Goal: Navigation & Orientation: Find specific page/section

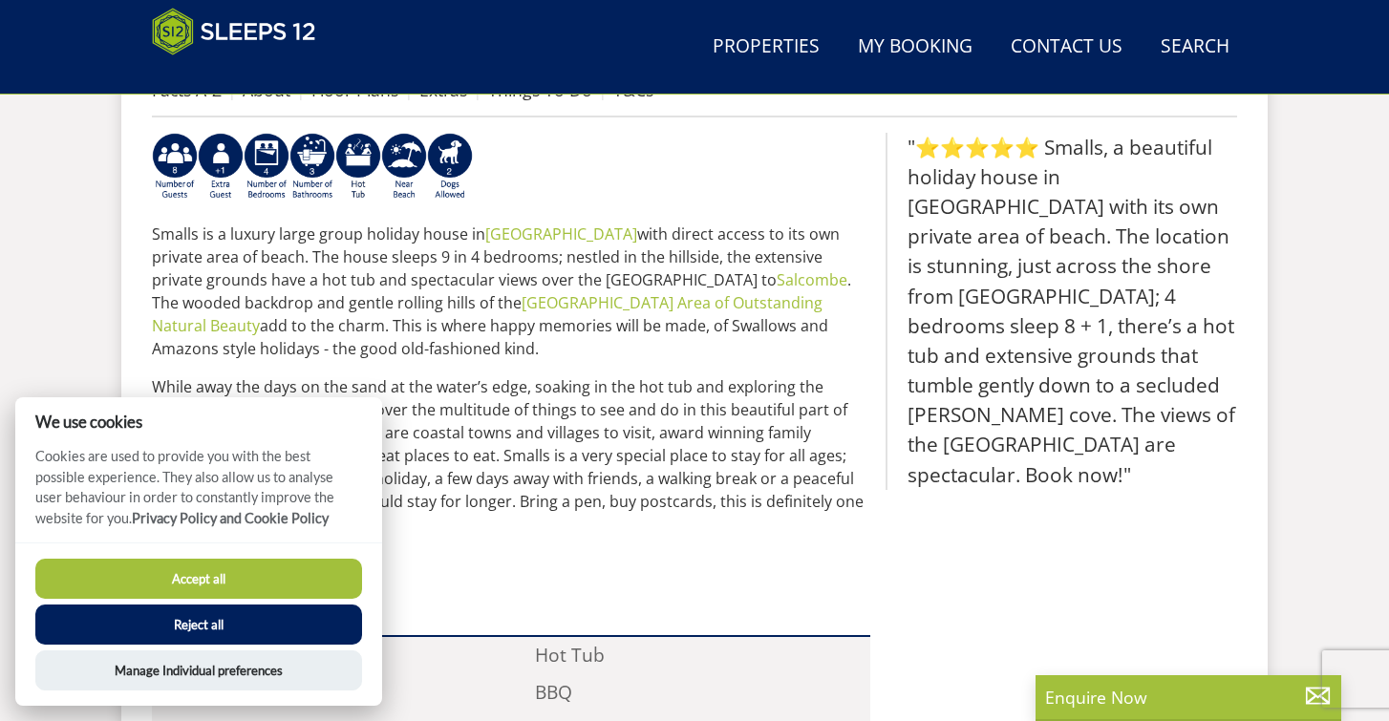
scroll to position [775, 0]
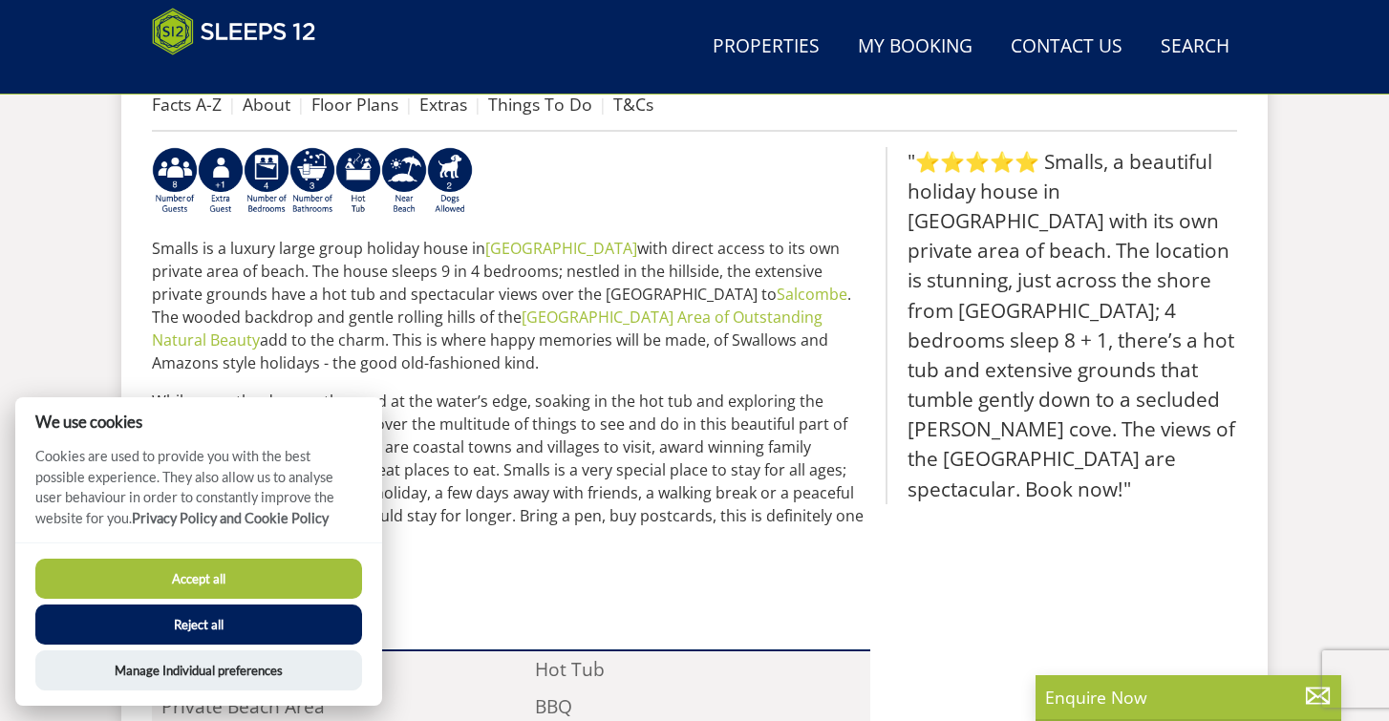
click at [300, 584] on button "Accept all" at bounding box center [198, 579] width 327 height 40
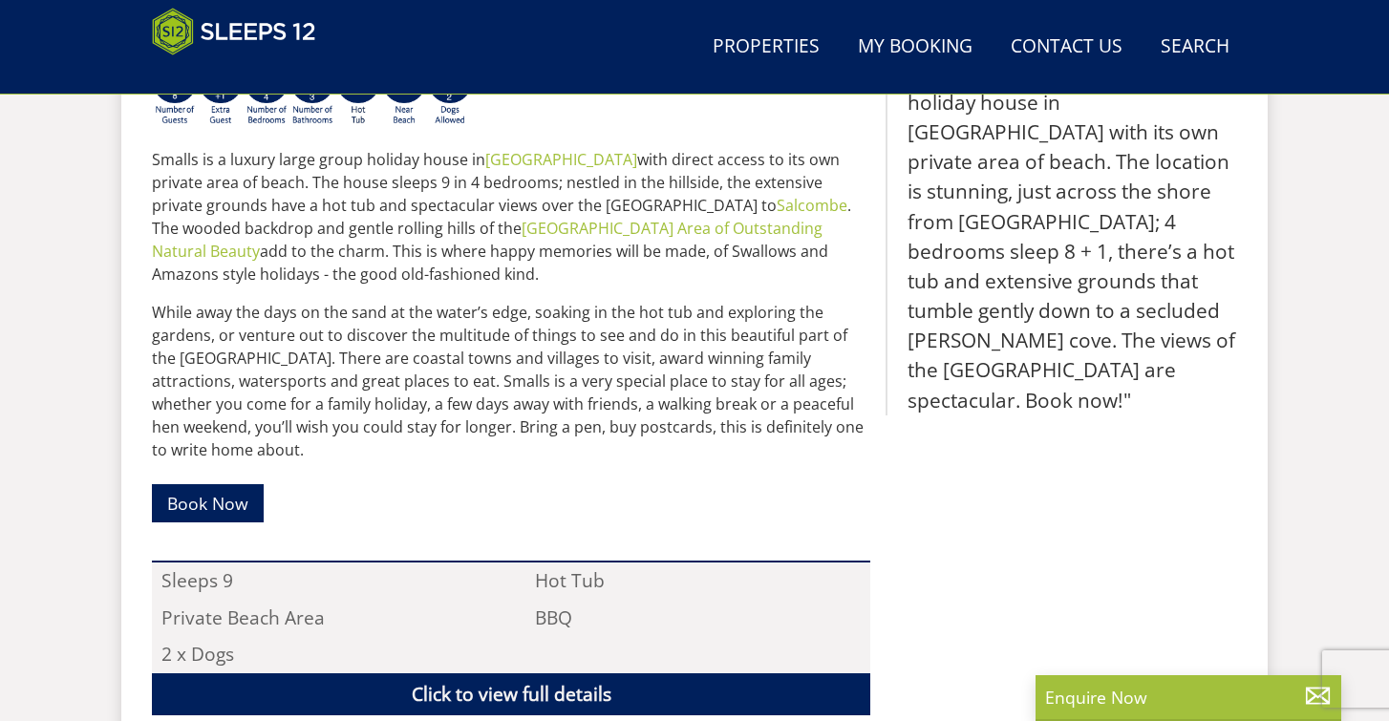
scroll to position [733, 0]
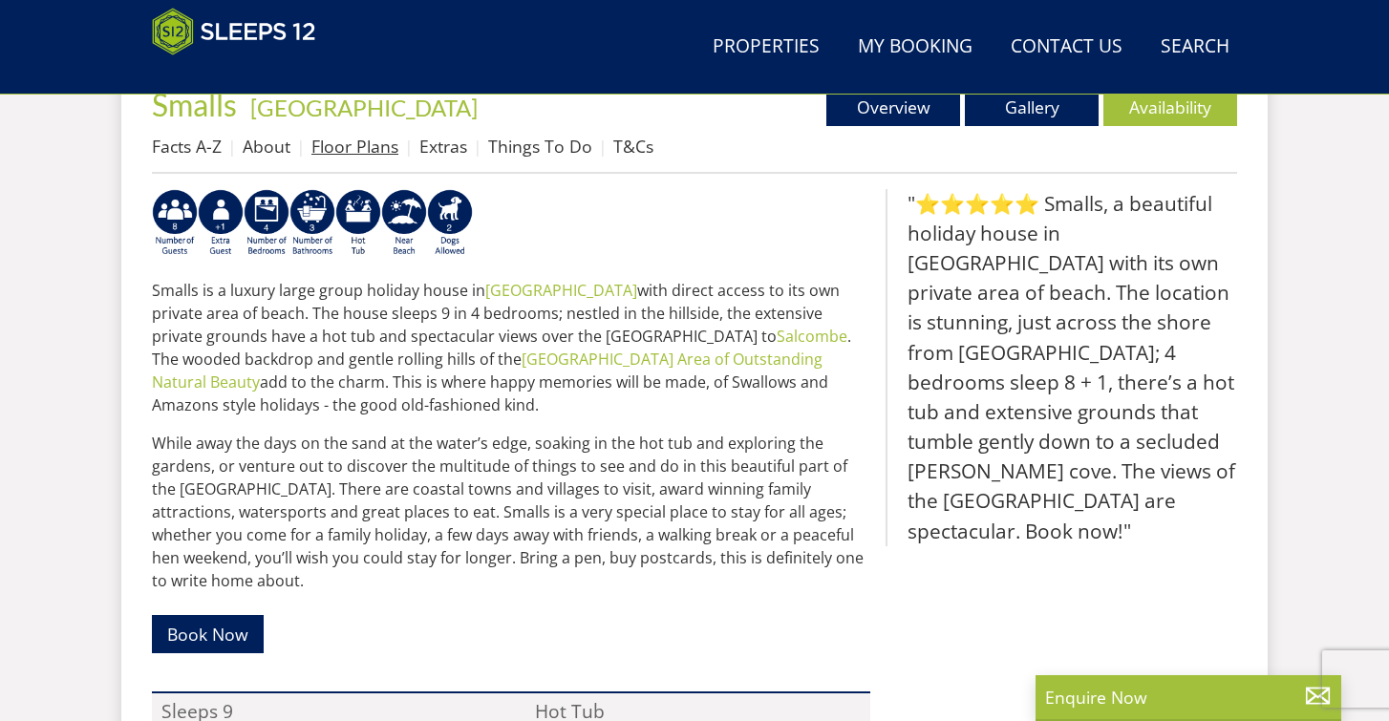
click at [378, 153] on link "Floor Plans" at bounding box center [354, 146] width 87 height 23
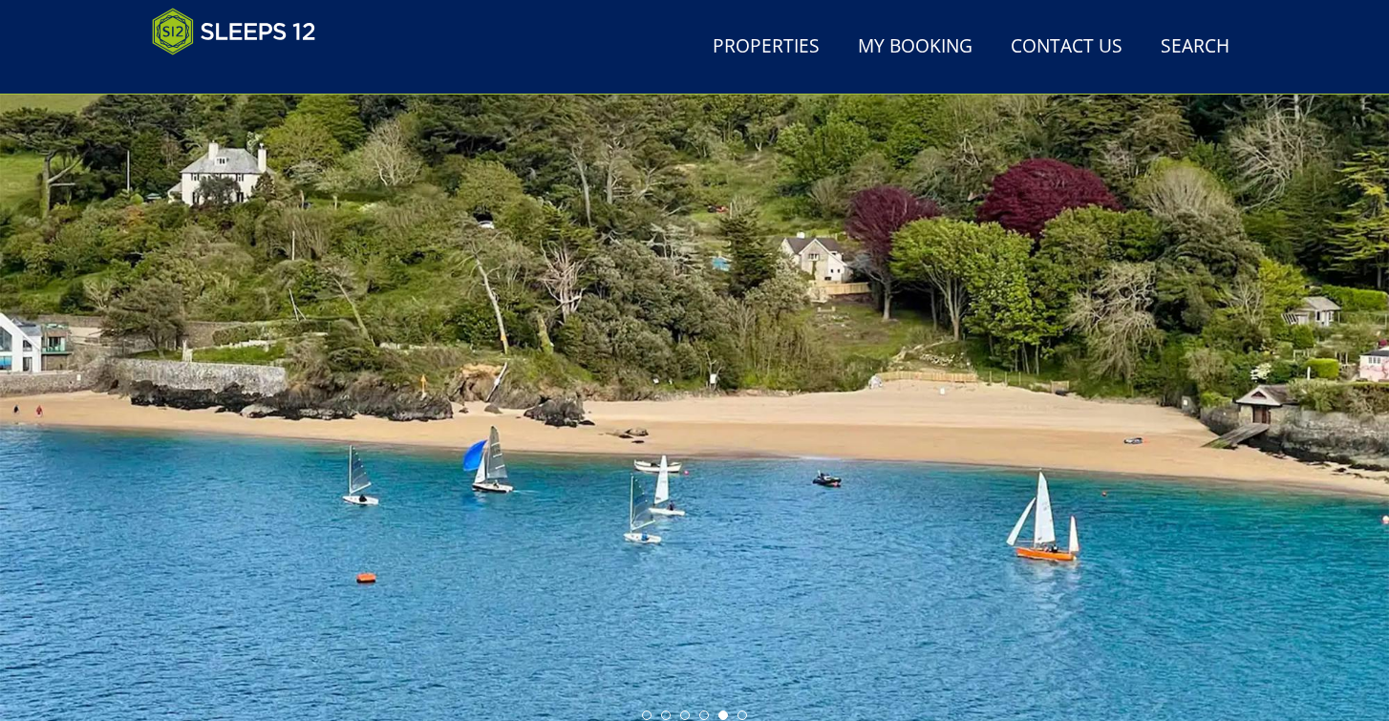
scroll to position [78, 0]
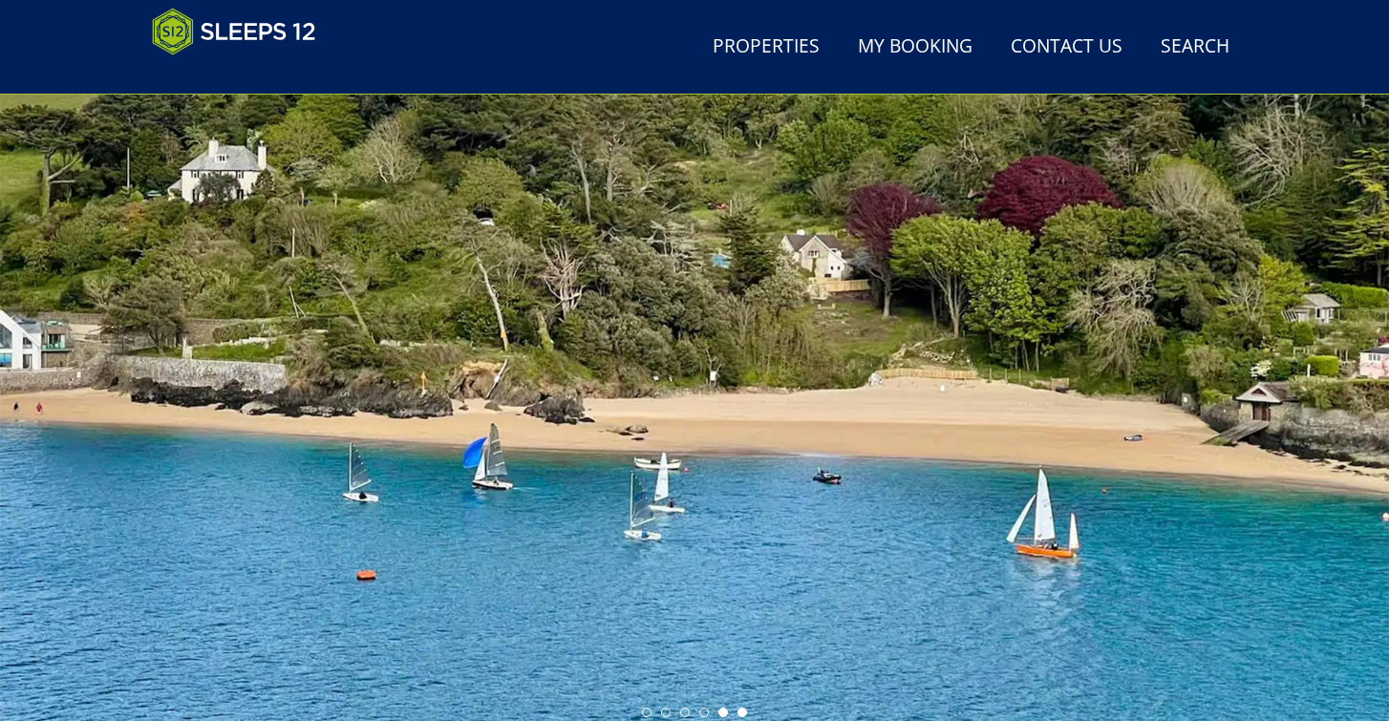
click at [744, 713] on li at bounding box center [743, 713] width 10 height 10
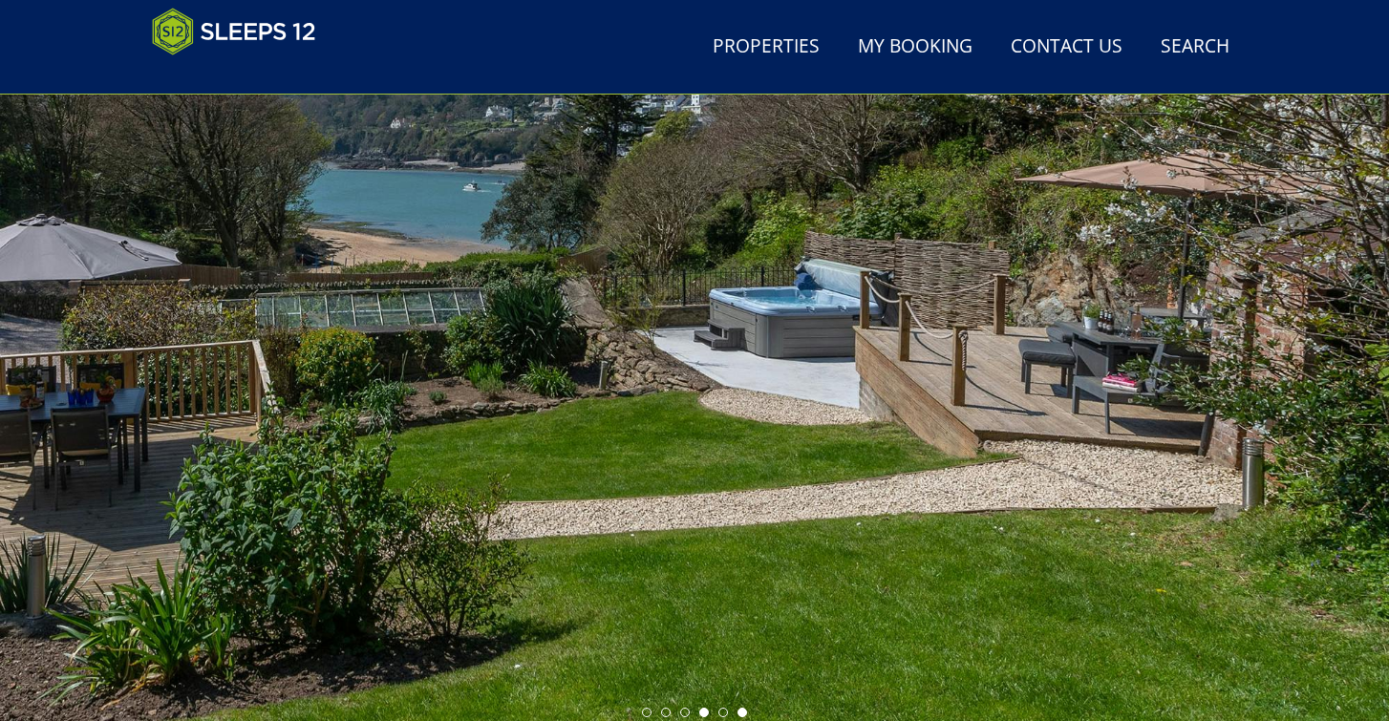
click at [706, 713] on li at bounding box center [704, 713] width 10 height 10
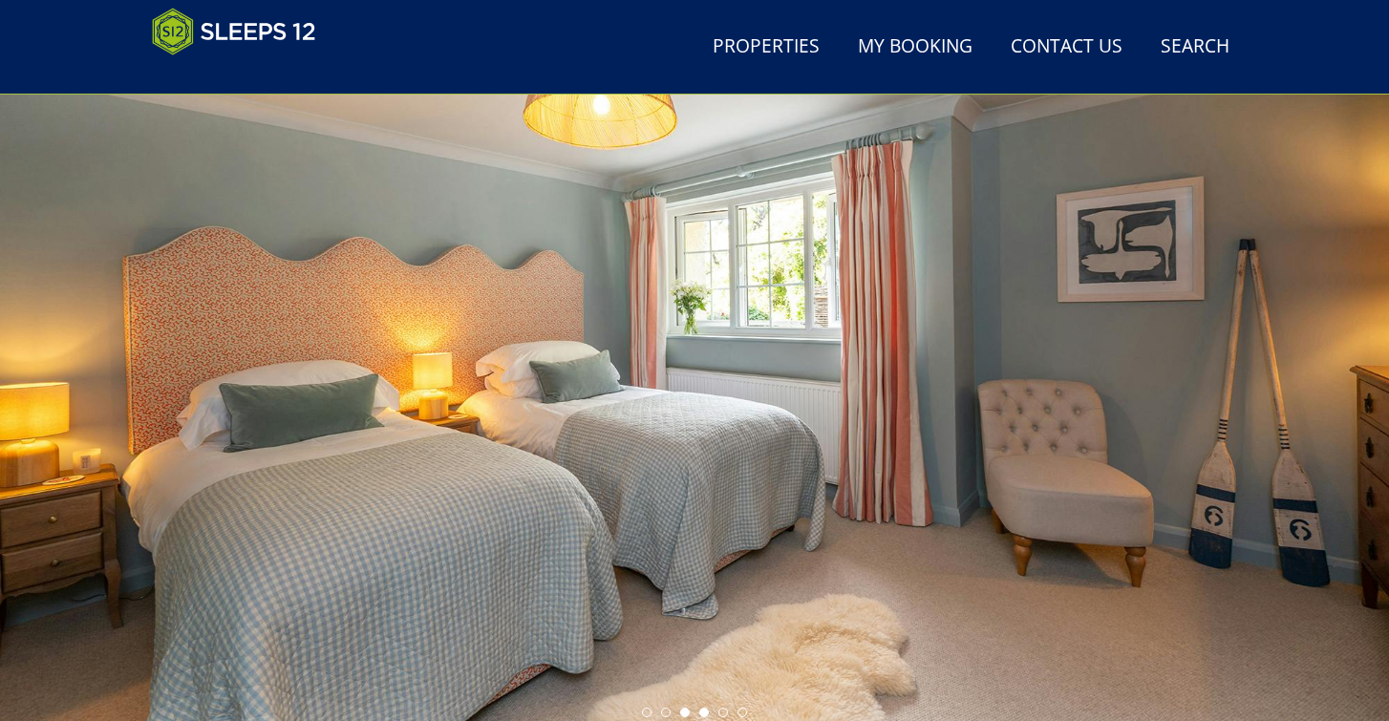
click at [687, 714] on li at bounding box center [685, 713] width 10 height 10
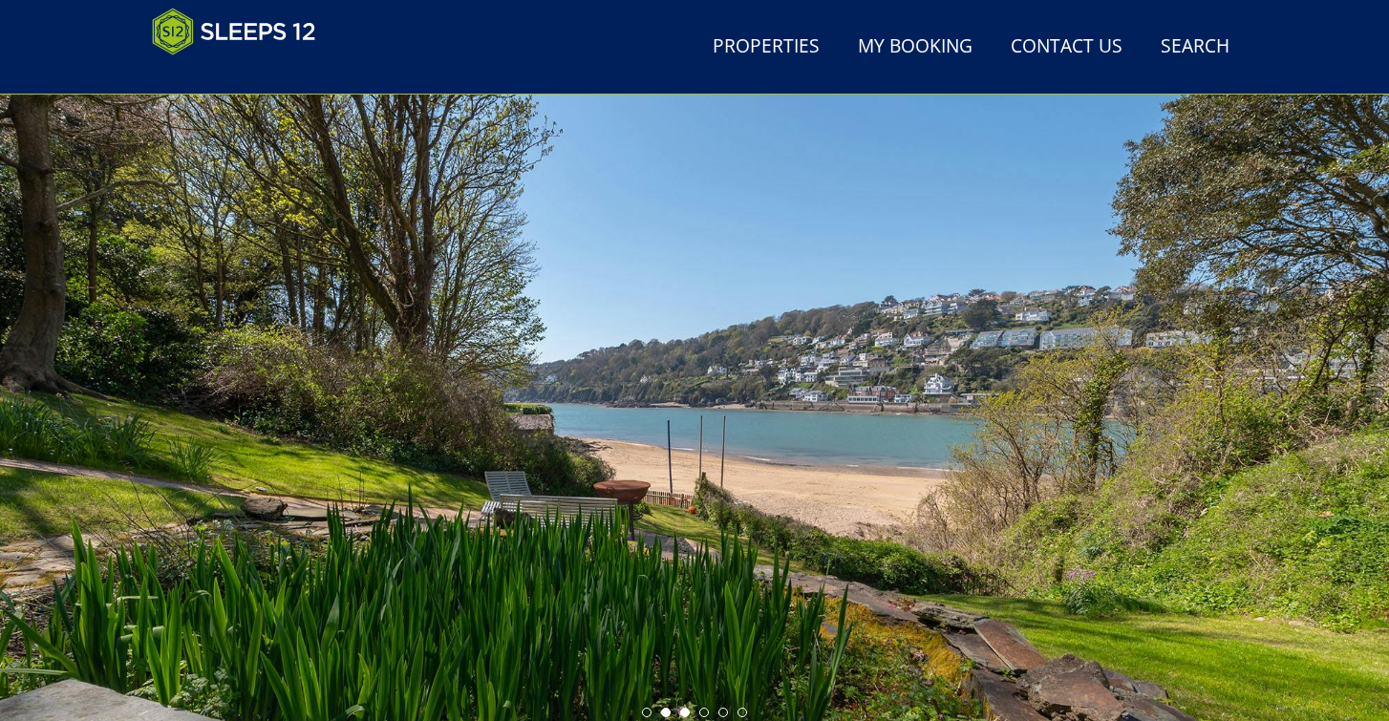
click at [668, 713] on li at bounding box center [666, 713] width 10 height 10
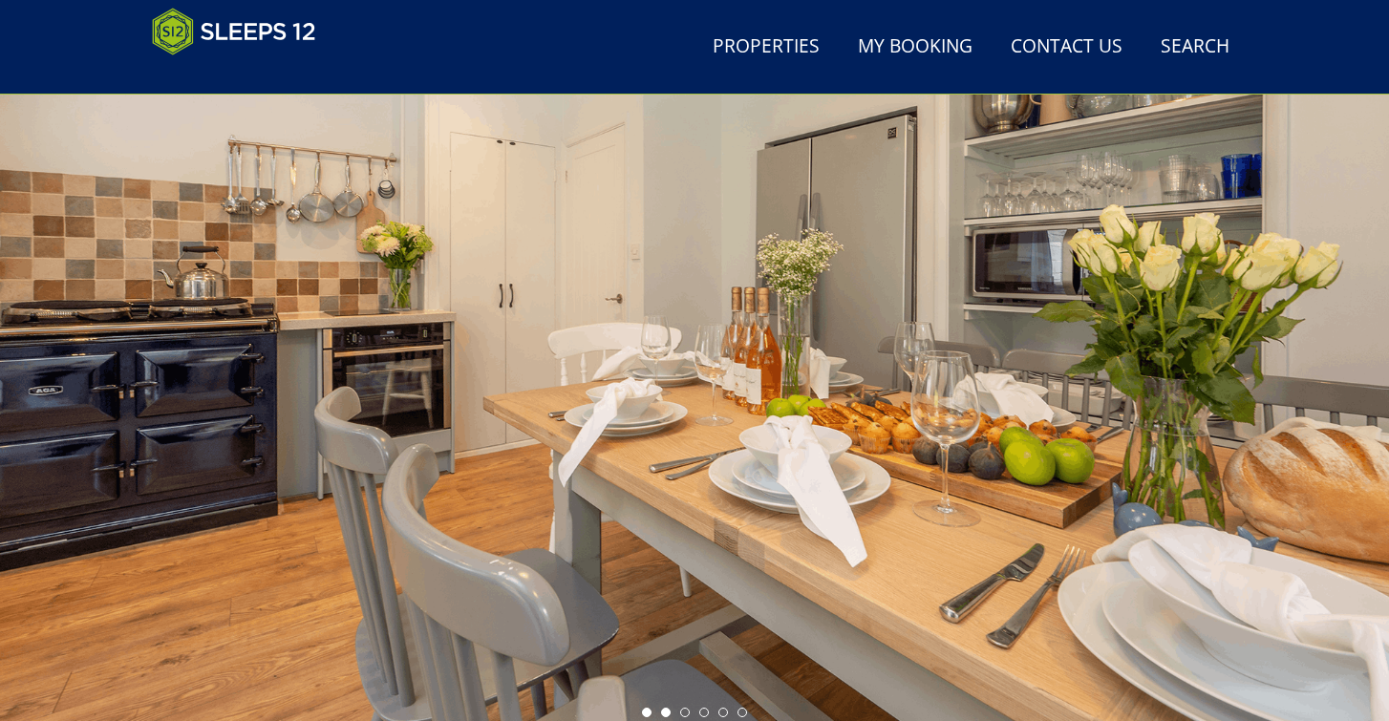
click at [645, 713] on li at bounding box center [647, 713] width 10 height 10
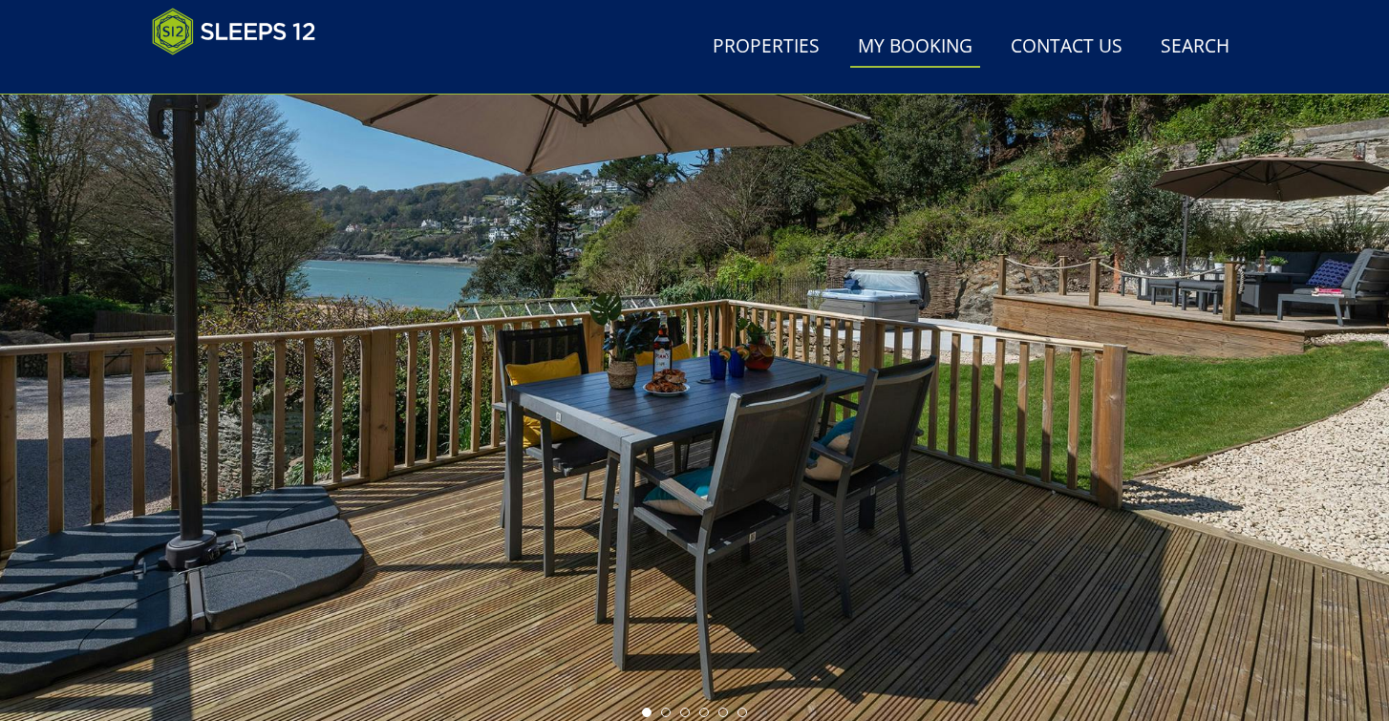
click at [903, 52] on link "My Booking" at bounding box center [915, 47] width 130 height 43
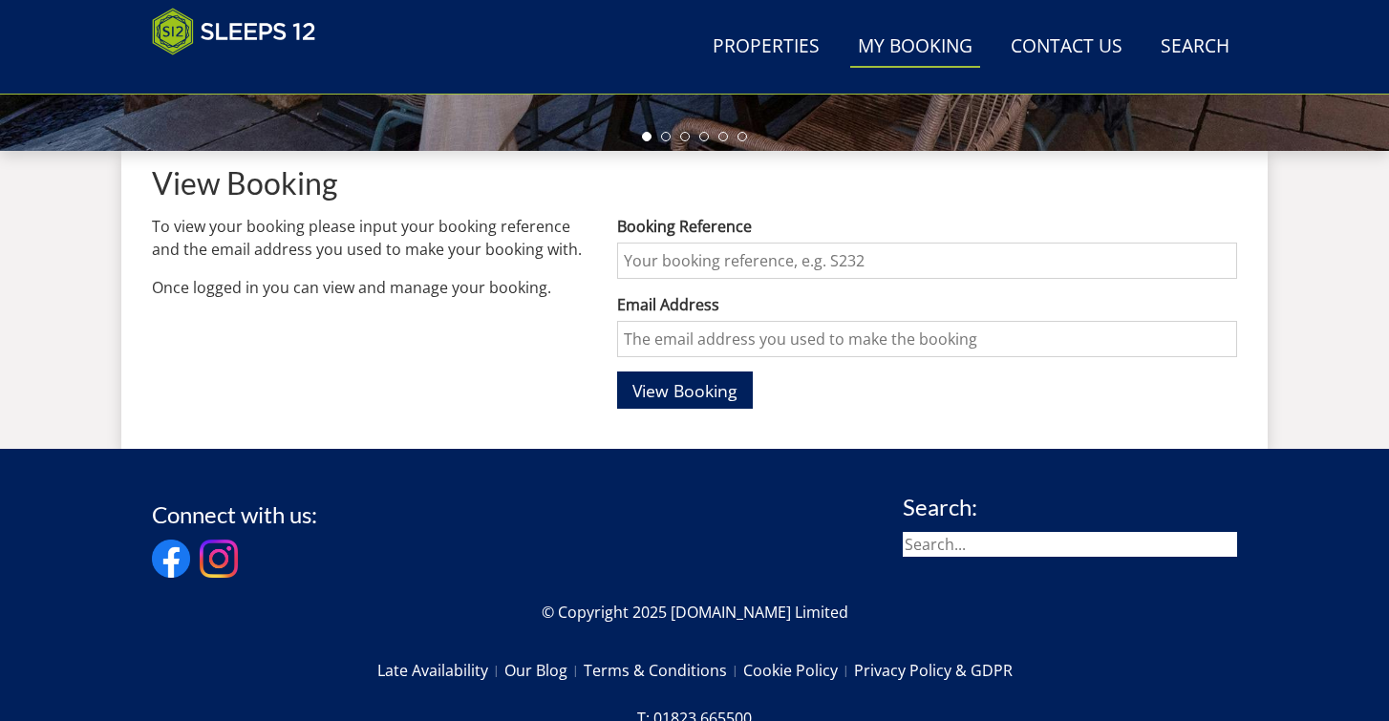
scroll to position [331, 0]
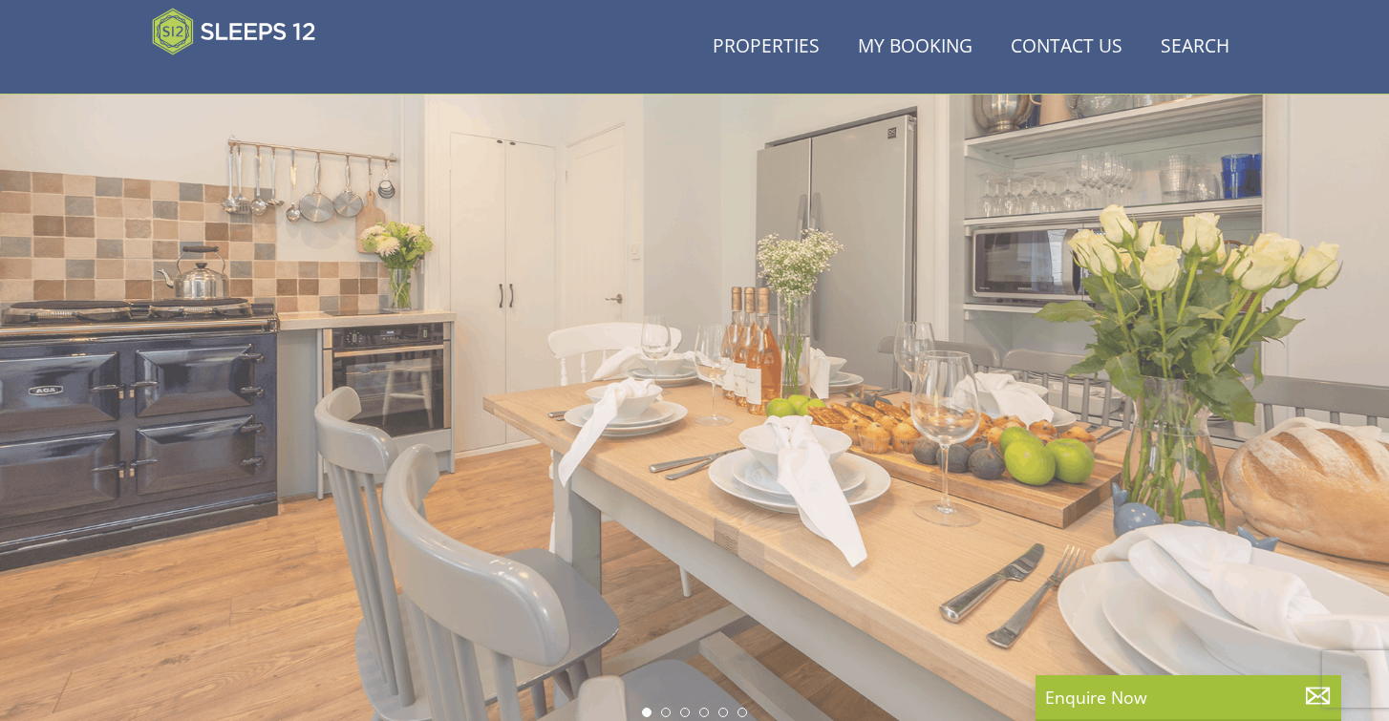
scroll to position [733, 0]
